Goal: Answer question/provide support

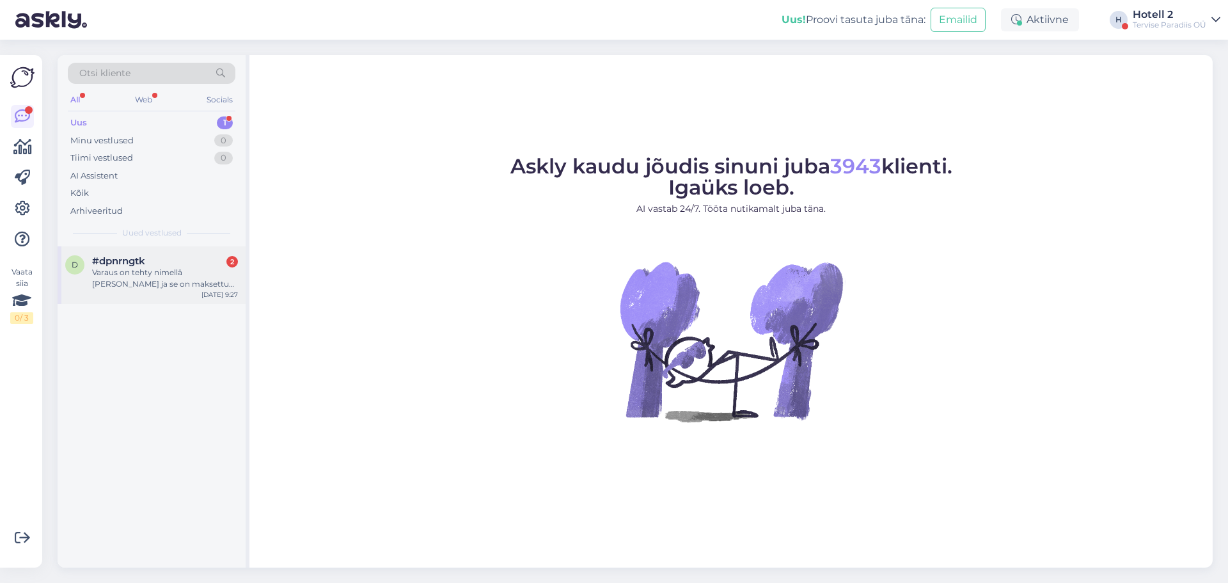
click at [147, 269] on div "Varaus on tehty nimellä [PERSON_NAME] ja se on maksettu varauksen yhteydessä [D…" at bounding box center [165, 278] width 146 height 23
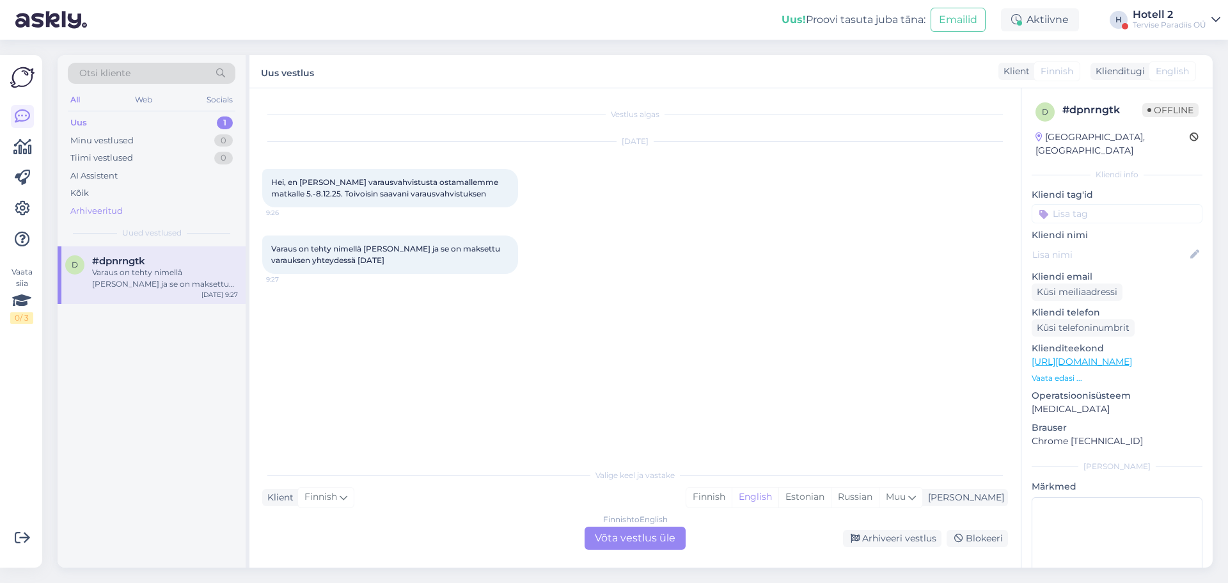
click at [107, 209] on div "Arhiveeritud" at bounding box center [96, 211] width 52 height 13
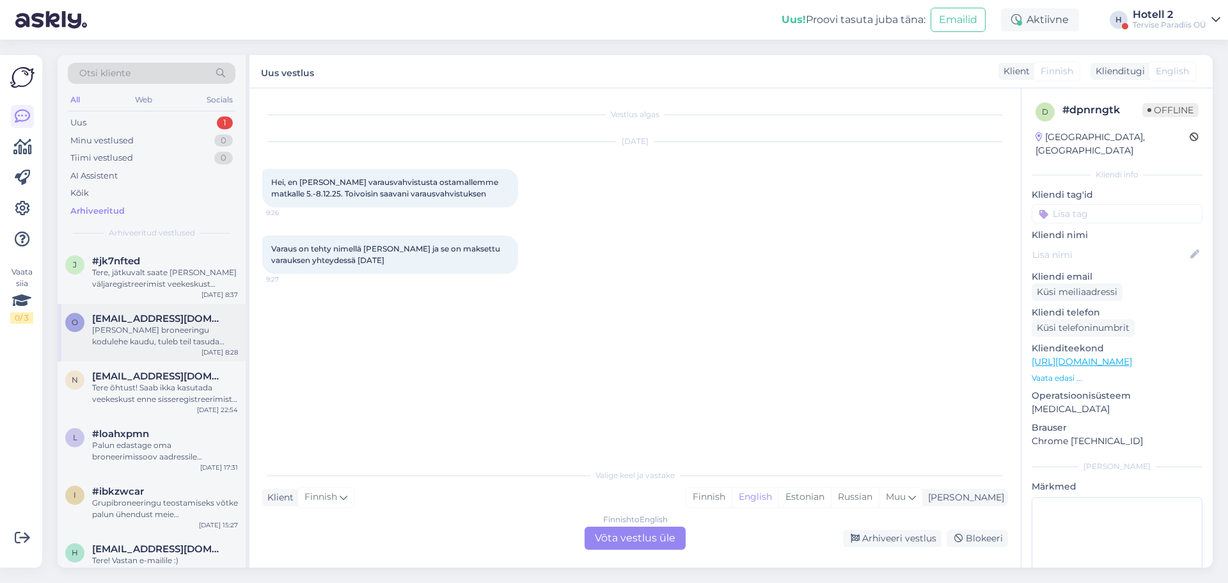
click at [148, 337] on div "[PERSON_NAME] broneeringu kodulehe kaudu, tuleb teil tasuda kogusumma broneerig…" at bounding box center [165, 335] width 146 height 23
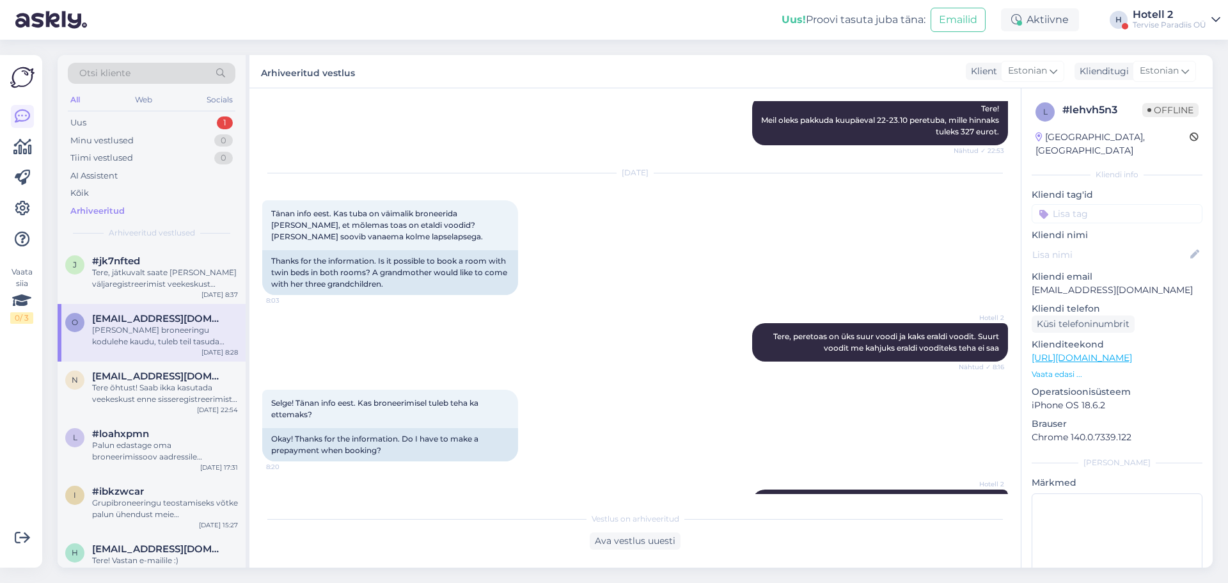
scroll to position [302, 0]
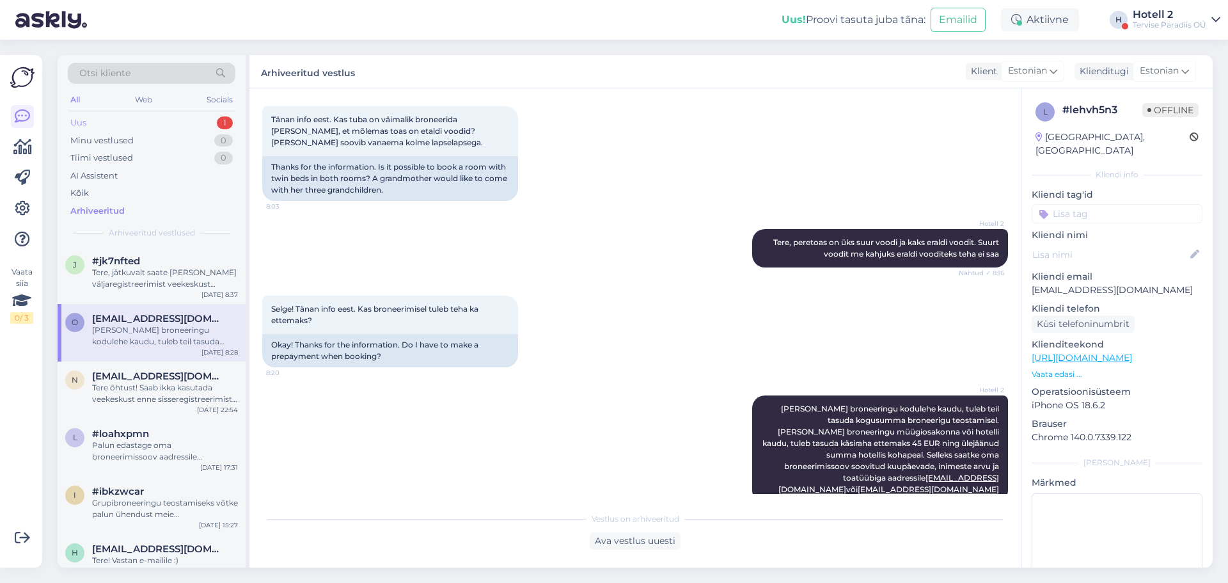
click at [113, 126] on div "Uus 1" at bounding box center [152, 123] width 168 height 18
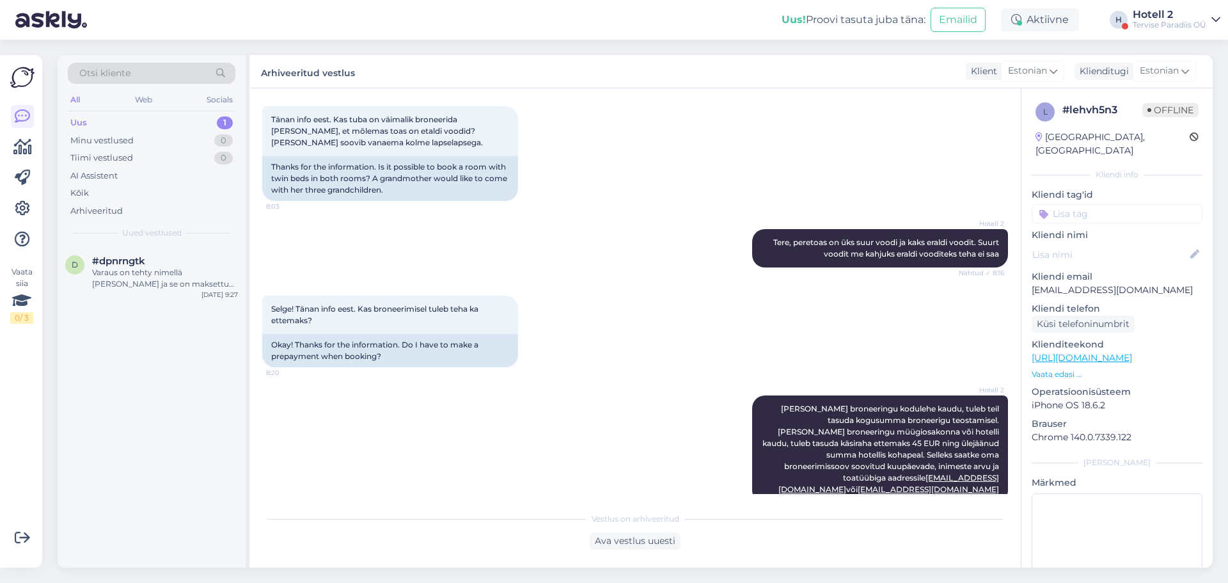
click at [192, 281] on div "Varaus on tehty nimellä [PERSON_NAME] ja se on maksettu varauksen yhteydessä [D…" at bounding box center [165, 278] width 146 height 23
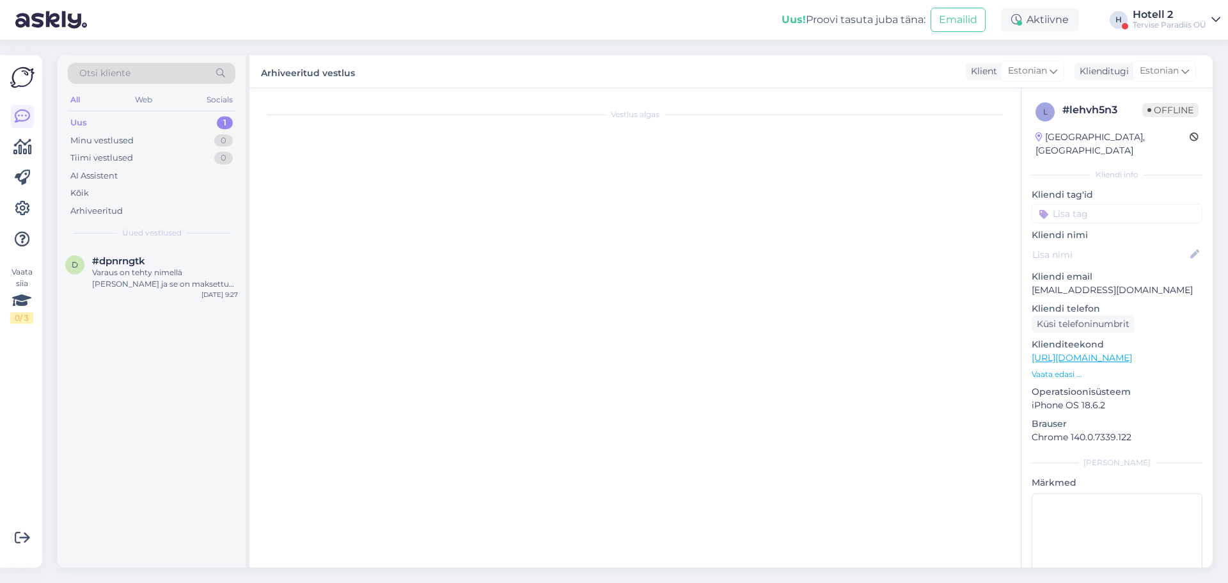
scroll to position [0, 0]
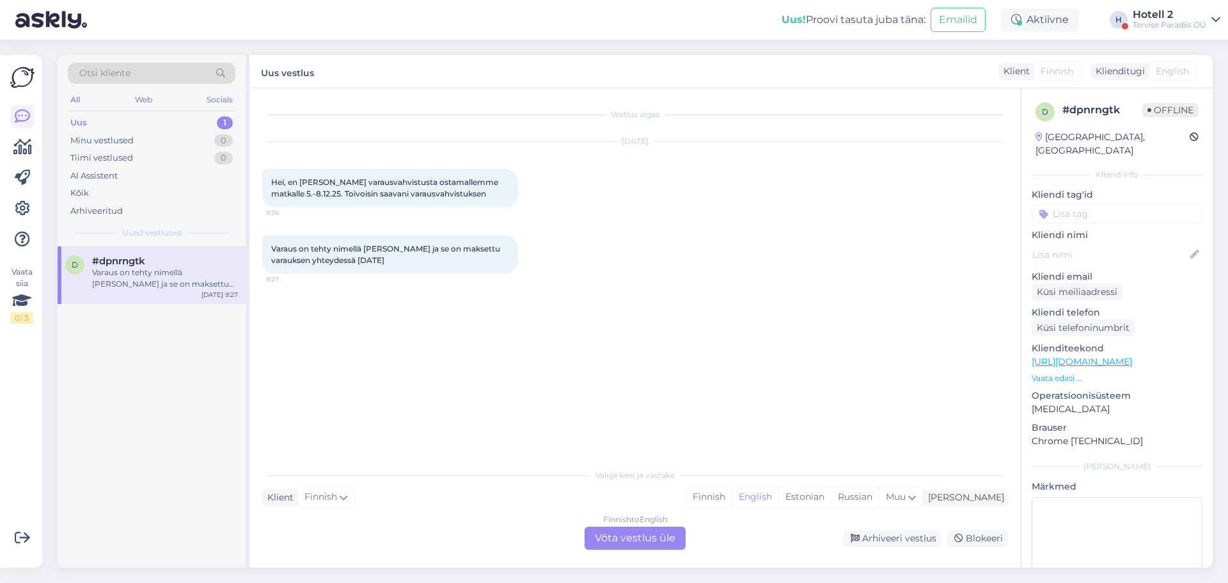
click at [653, 537] on div "Finnish to English Võta vestlus üle" at bounding box center [635, 538] width 101 height 23
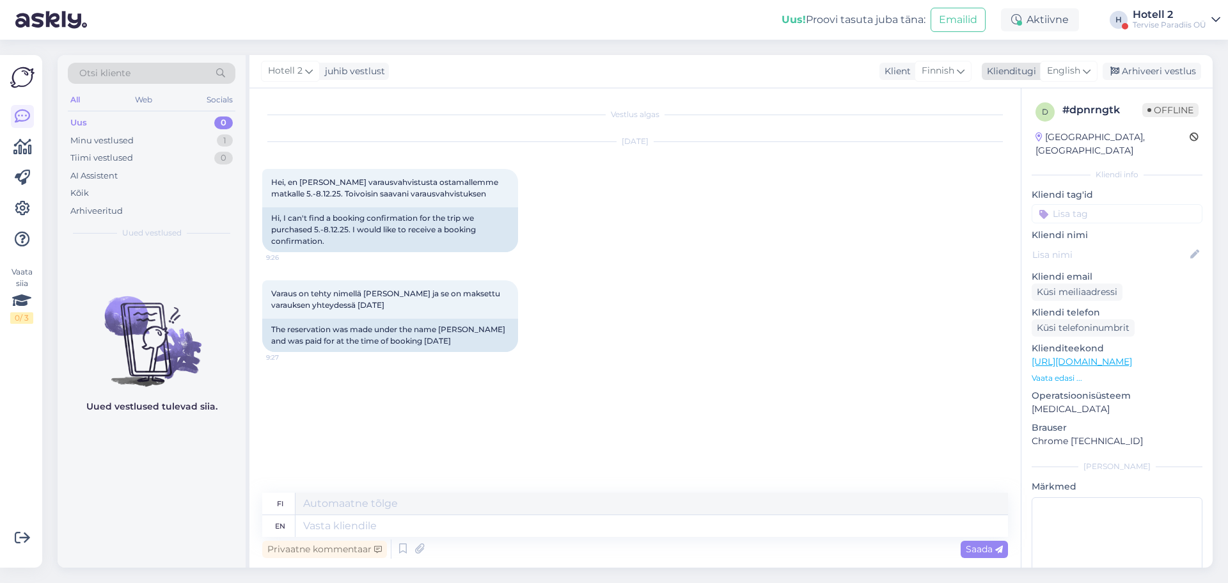
click at [1084, 65] on icon at bounding box center [1087, 71] width 8 height 14
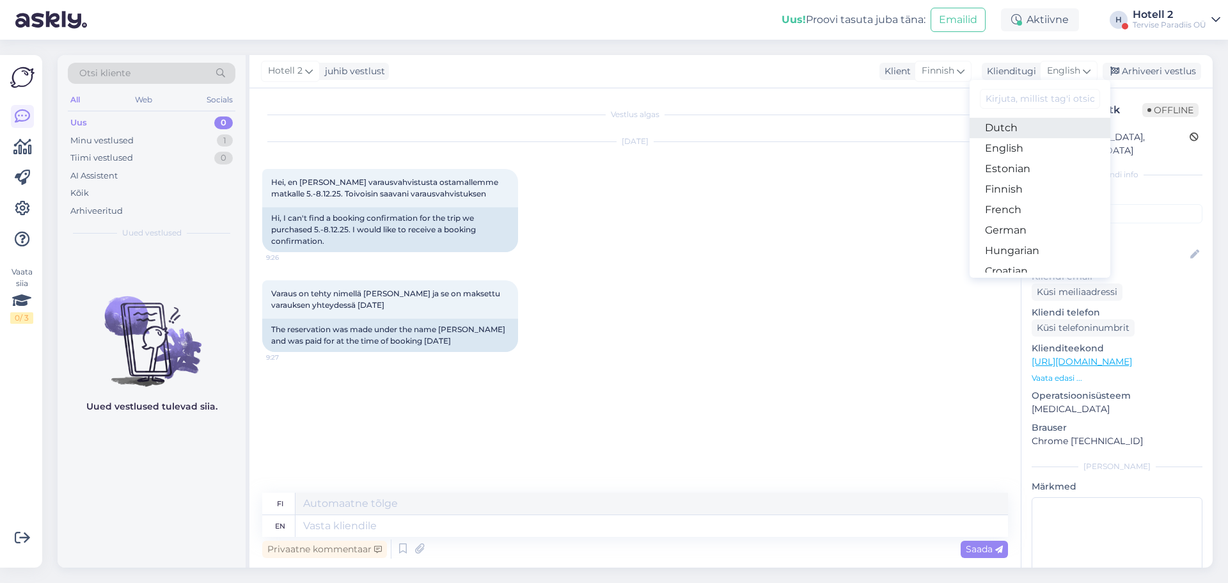
scroll to position [128, 0]
click at [1030, 160] on link "Estonian" at bounding box center [1040, 164] width 141 height 20
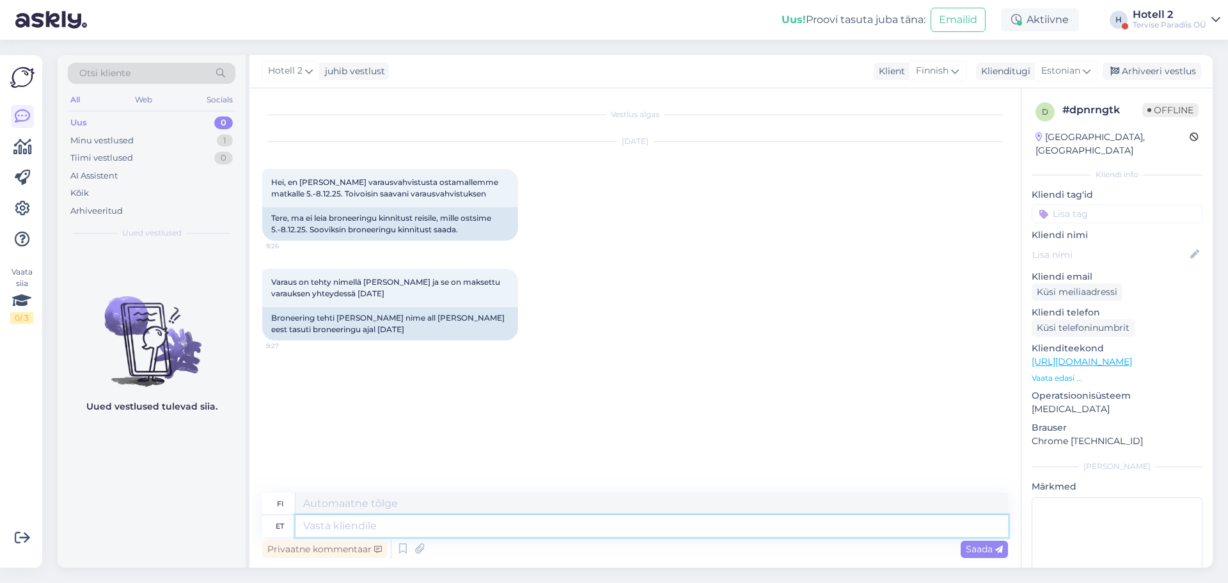
click at [329, 529] on textarea at bounding box center [652, 526] width 713 height 22
type textarea "Eda"
type textarea "Edelleen"
type textarea "E"
type textarea "Kinnituskiri"
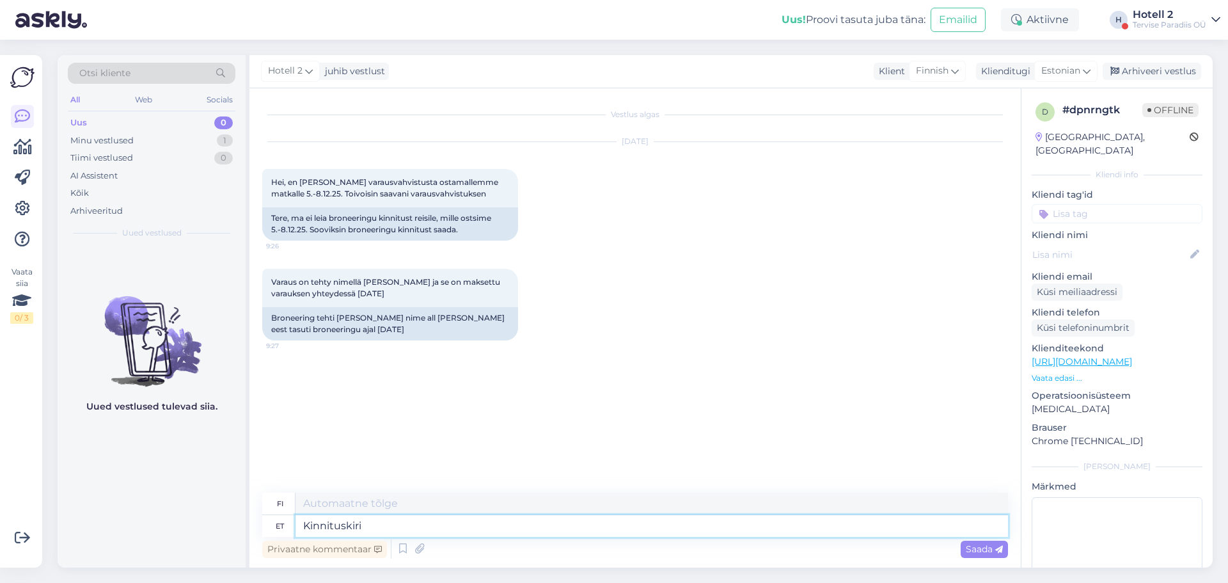
type textarea "Vahvistuskirje"
type textarea "Kinnituskiri saadeti t"
type textarea "Vahvistuskirje lähetetty"
type textarea "Kinnituskiri saadeti teile"
type textarea "Vahvistuskirje on lähetetty sinulle."
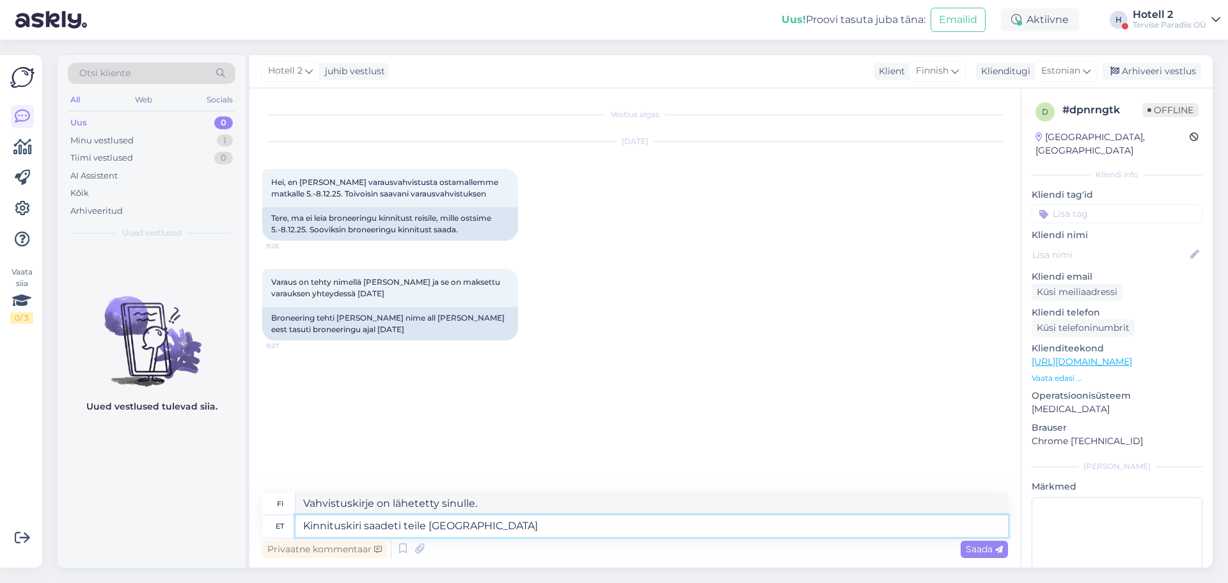
type textarea "Kinnituskiri saadeti teile [GEOGRAPHIC_DATA]"
type textarea "Vahvistuskirje on lähetetty sähköpostiisi."
type textarea "Kinnituskiri saadeti teile [GEOGRAPHIC_DATA]"
click at [968, 548] on span "Saada" at bounding box center [984, 549] width 37 height 12
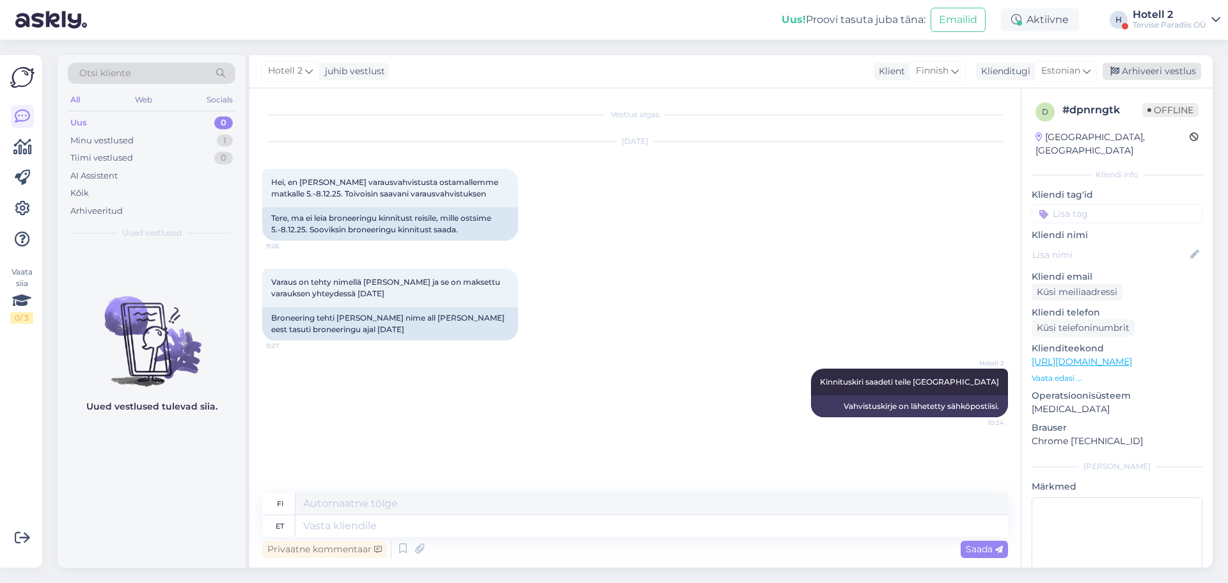
click at [1166, 66] on div "Arhiveeri vestlus" at bounding box center [1152, 71] width 99 height 17
